Goal: Task Accomplishment & Management: Complete application form

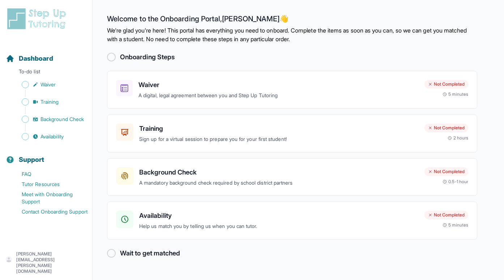
click at [110, 57] on div at bounding box center [111, 57] width 9 height 9
click at [128, 86] on icon at bounding box center [125, 89] width 8 height 8
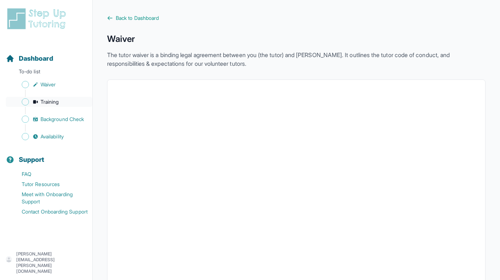
click at [38, 102] on icon "Sidebar" at bounding box center [36, 102] width 6 height 6
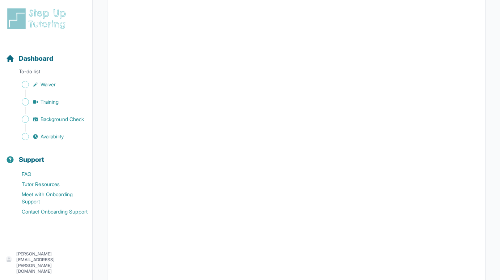
scroll to position [168, 0]
click at [38, 116] on link "Background Check" at bounding box center [49, 119] width 86 height 10
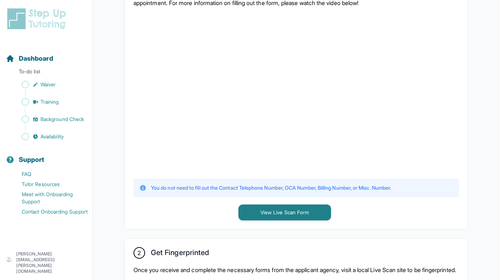
scroll to position [186, 0]
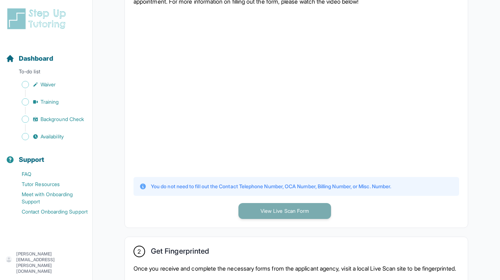
click at [261, 214] on button "View Live Scan Form" at bounding box center [284, 211] width 93 height 16
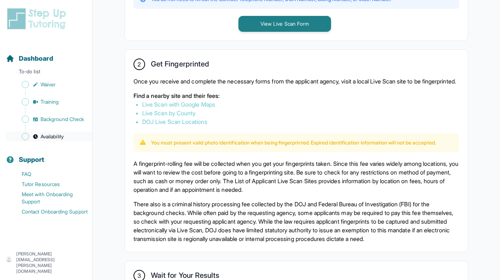
scroll to position [378, 0]
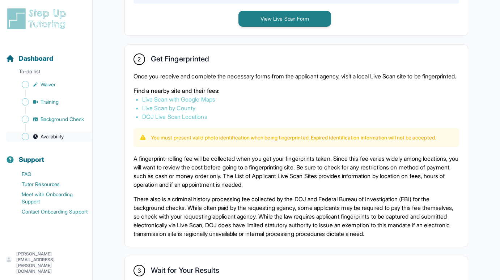
click at [45, 137] on span "Availability" at bounding box center [51, 136] width 23 height 7
